Goal: Transaction & Acquisition: Purchase product/service

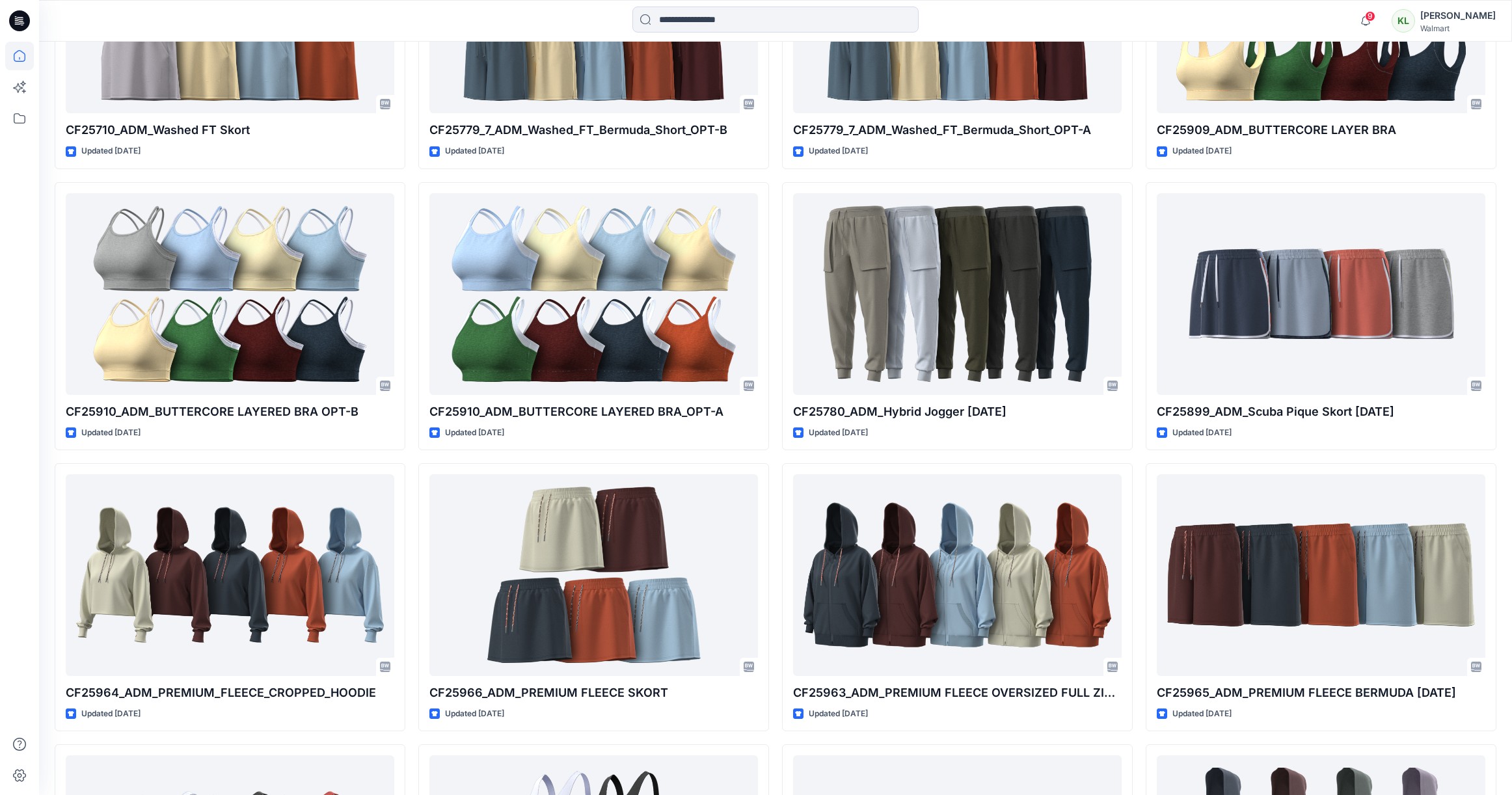
scroll to position [2286, 0]
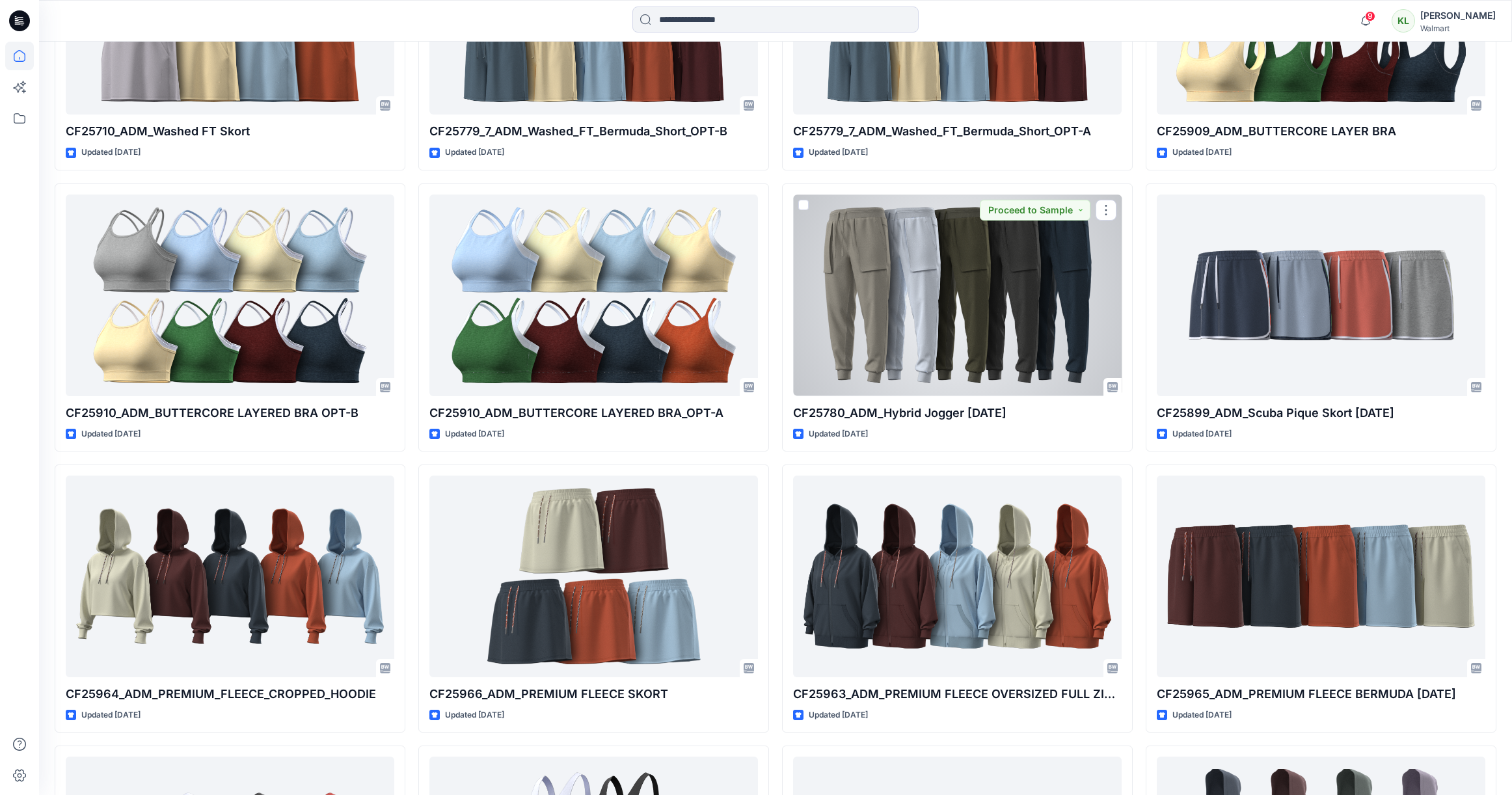
click at [1017, 303] on div at bounding box center [957, 295] width 328 height 202
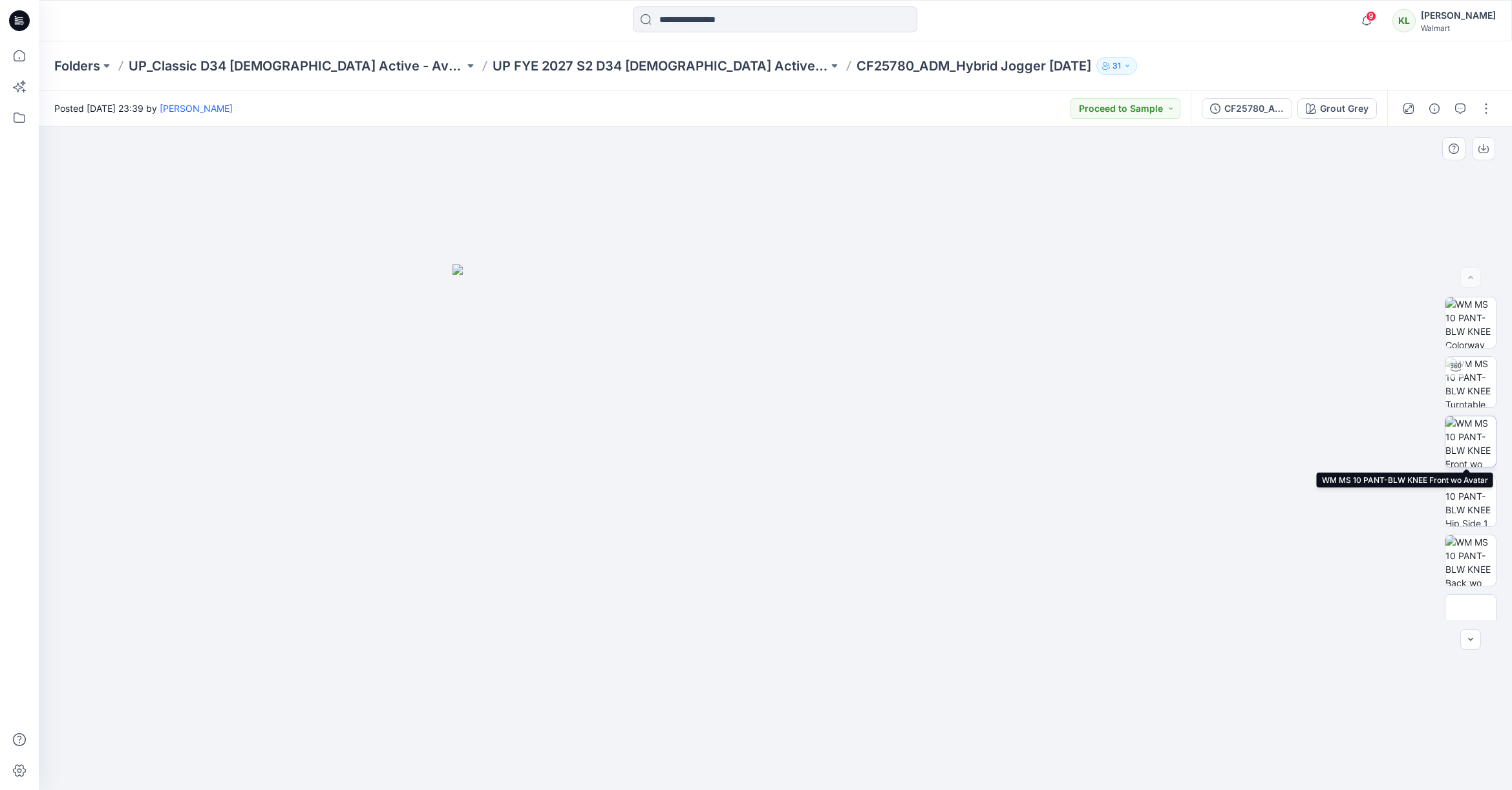
drag, startPoint x: 1470, startPoint y: 436, endPoint x: 1462, endPoint y: 438, distance: 8.2
click at [1469, 436] on img at bounding box center [1470, 441] width 51 height 51
click at [1485, 146] on icon "button" at bounding box center [1484, 149] width 10 height 10
click at [1353, 109] on div "Grout Grey" at bounding box center [1344, 109] width 48 height 14
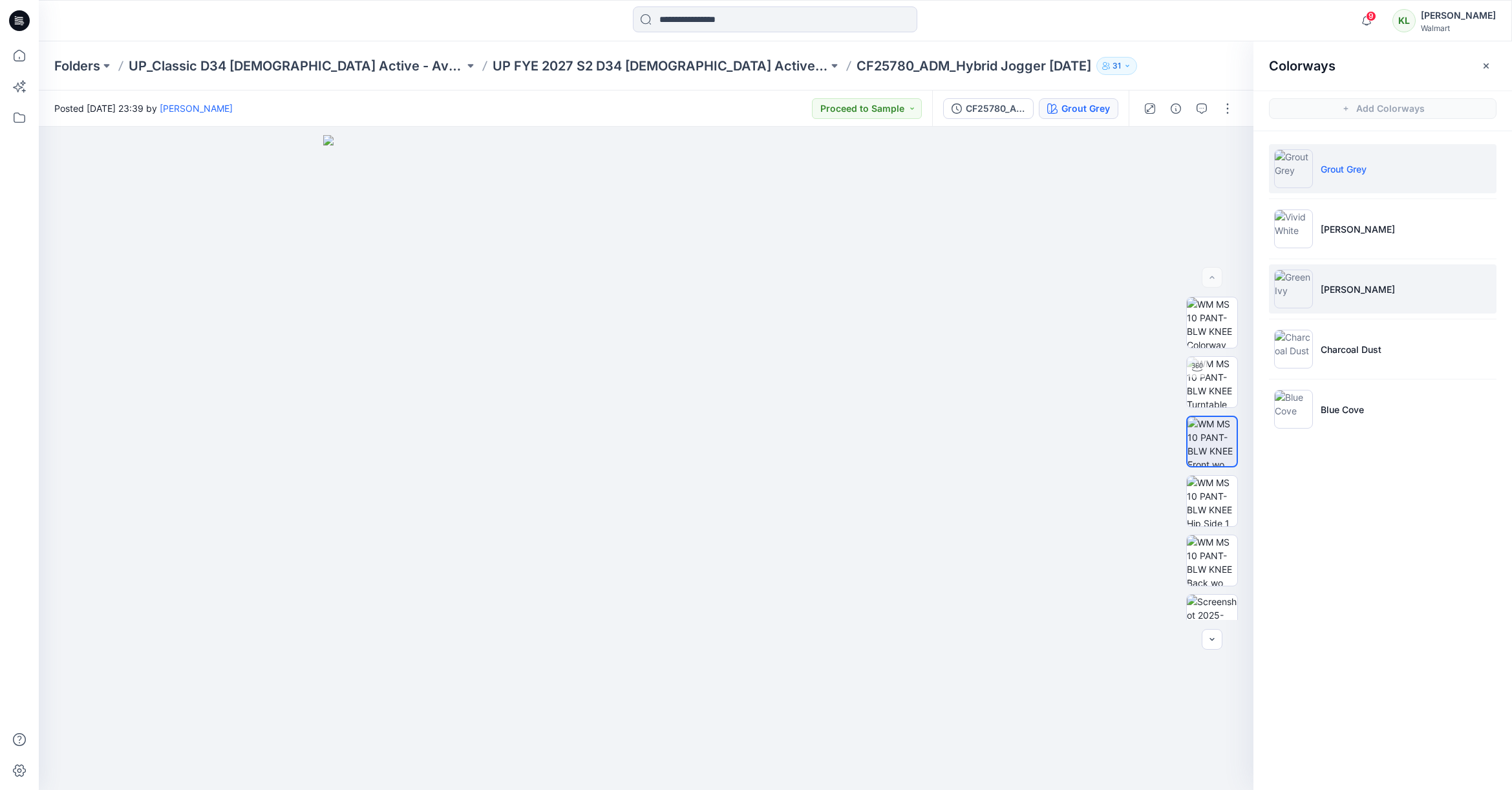
click at [1357, 289] on p "[PERSON_NAME]" at bounding box center [1358, 289] width 74 height 13
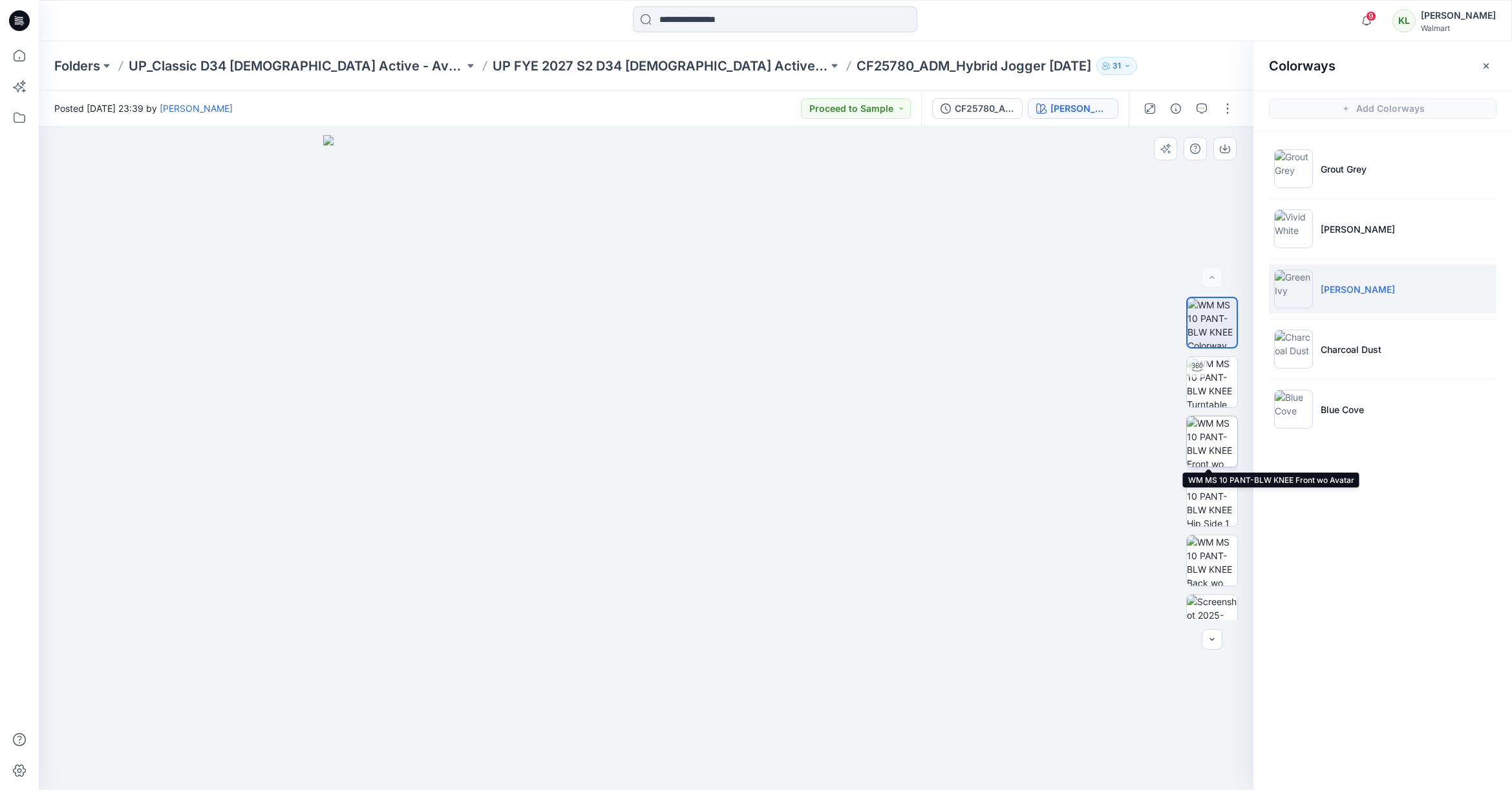
click at [1213, 448] on img at bounding box center [1212, 441] width 51 height 51
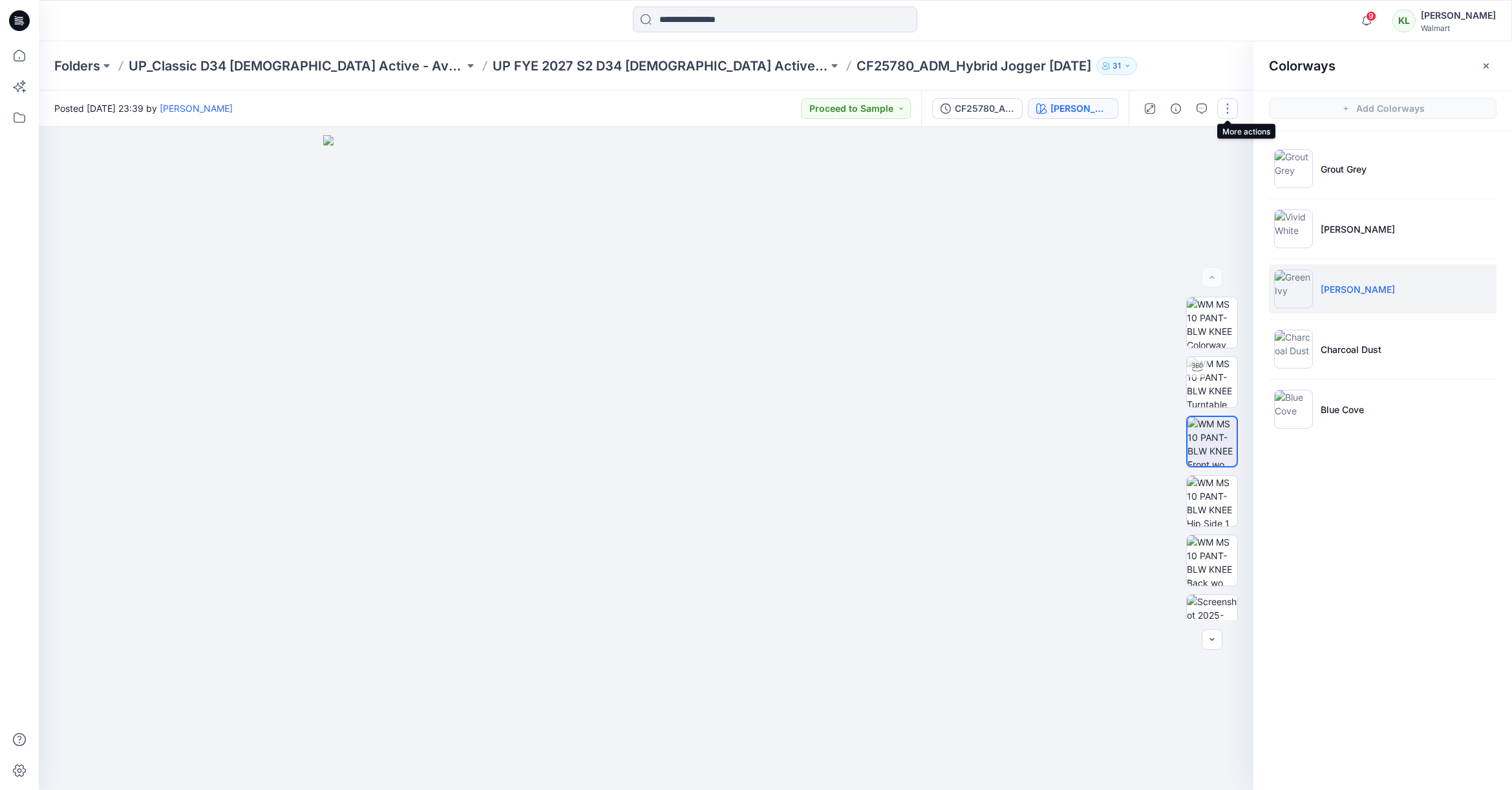
click at [1227, 110] on button "button" at bounding box center [1227, 109] width 21 height 21
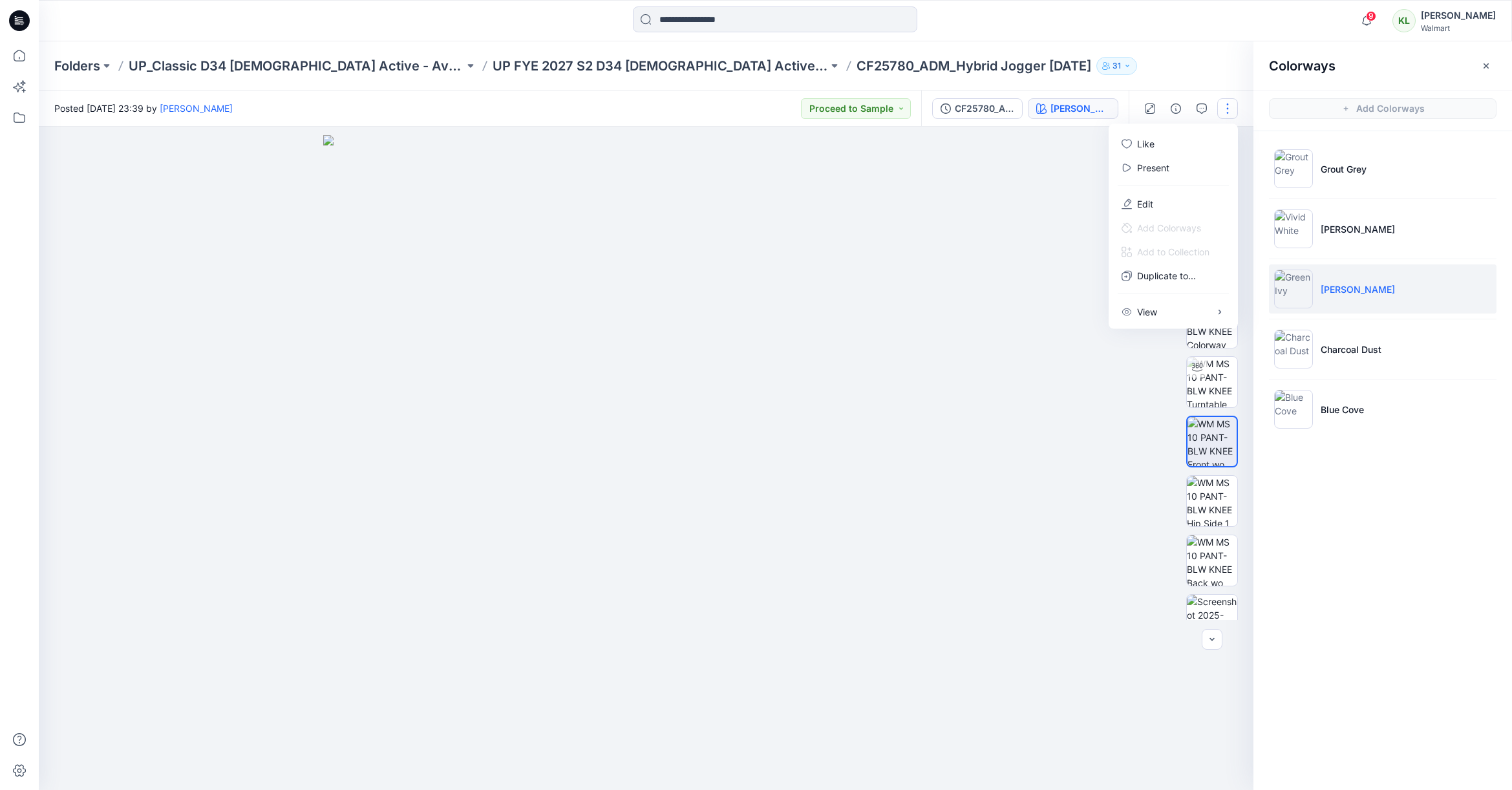
click at [1227, 109] on button "button" at bounding box center [1227, 109] width 21 height 21
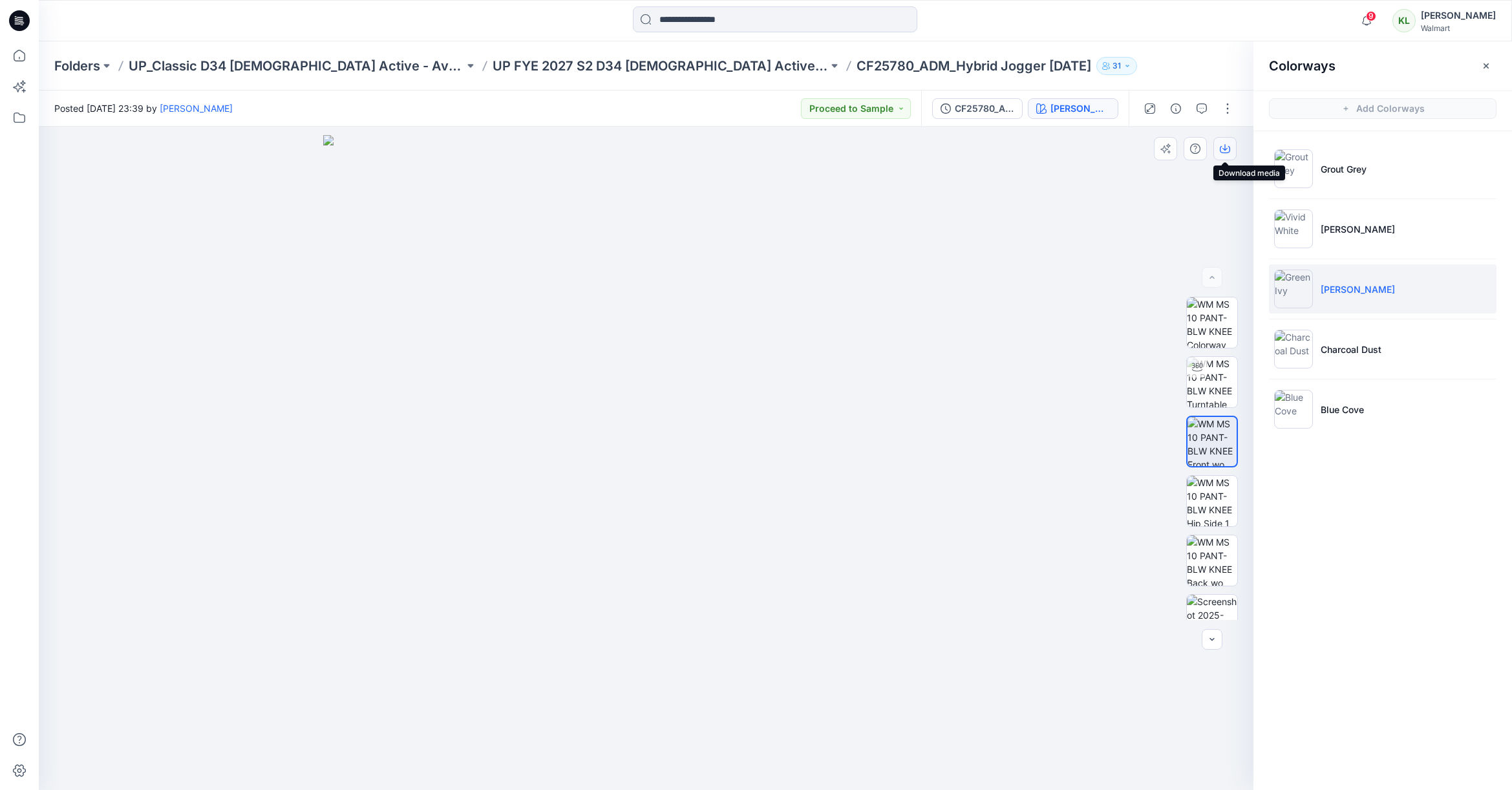
click at [1229, 149] on icon "button" at bounding box center [1225, 150] width 10 height 7
click at [1366, 349] on p "Charcoal Dust" at bounding box center [1351, 349] width 61 height 13
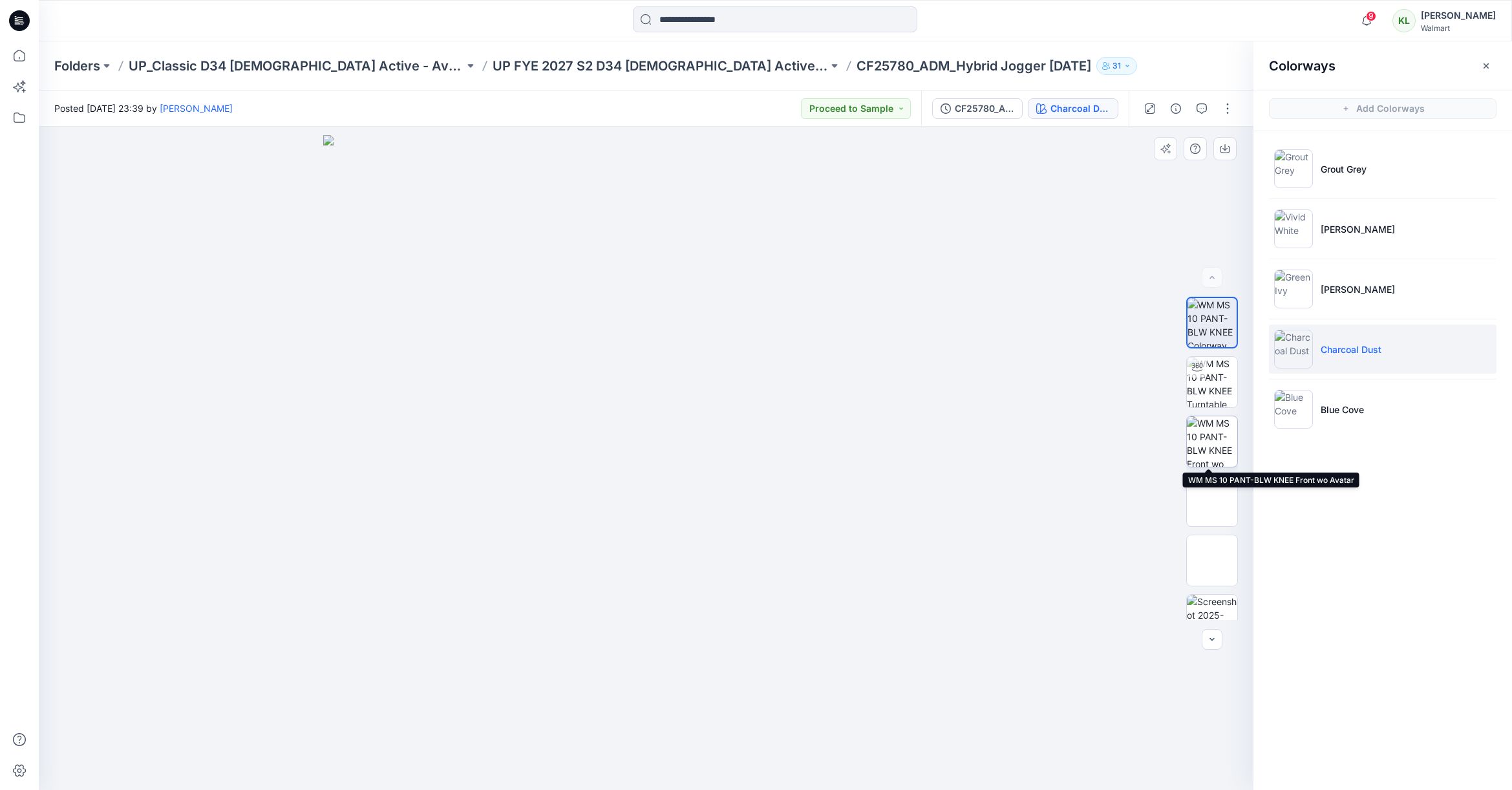
click at [1209, 449] on img at bounding box center [1212, 441] width 51 height 51
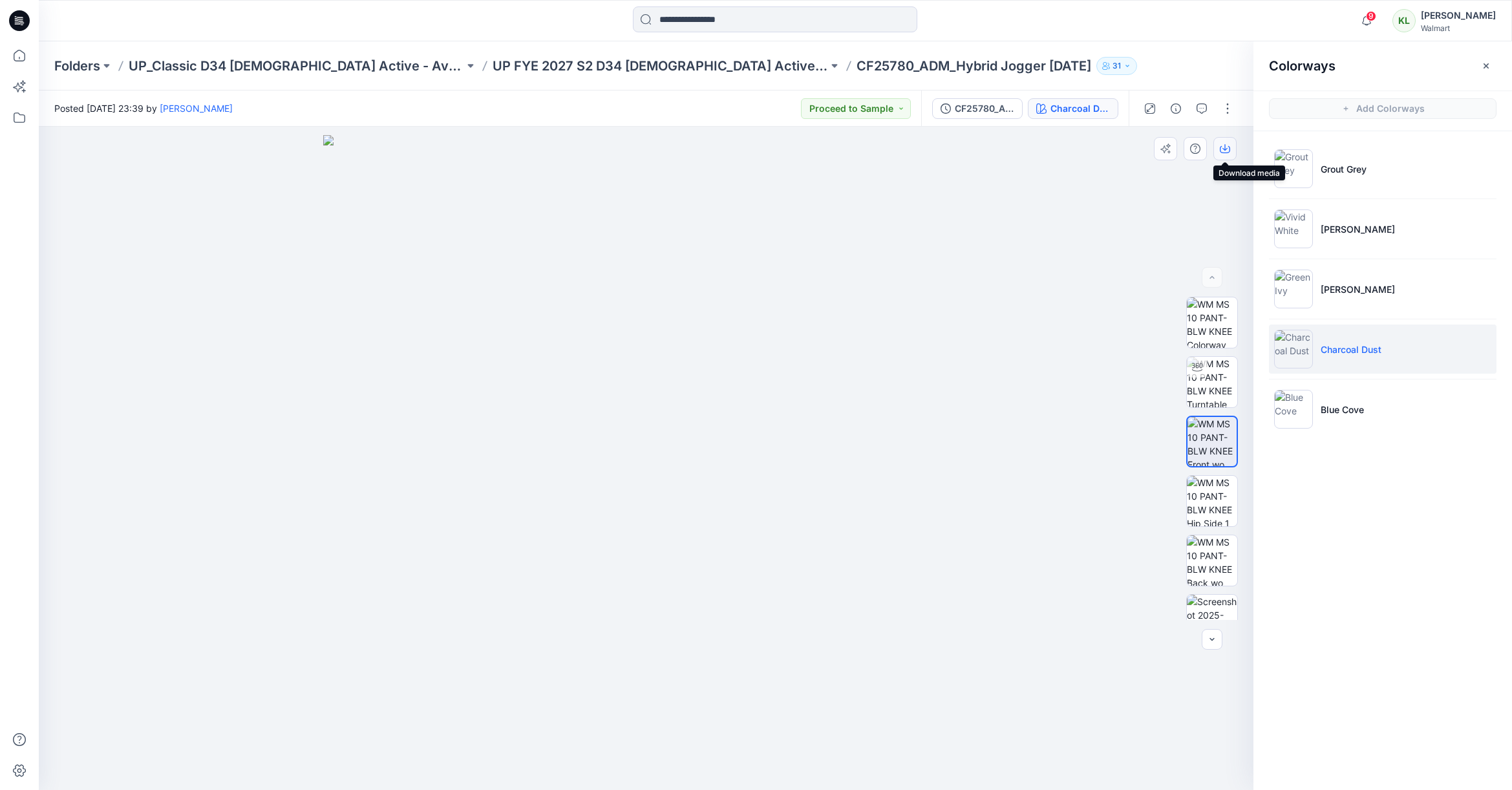
click at [1229, 150] on icon "button" at bounding box center [1225, 149] width 10 height 10
click at [1044, 316] on div at bounding box center [646, 458] width 1215 height 663
